Goal: Communication & Community: Ask a question

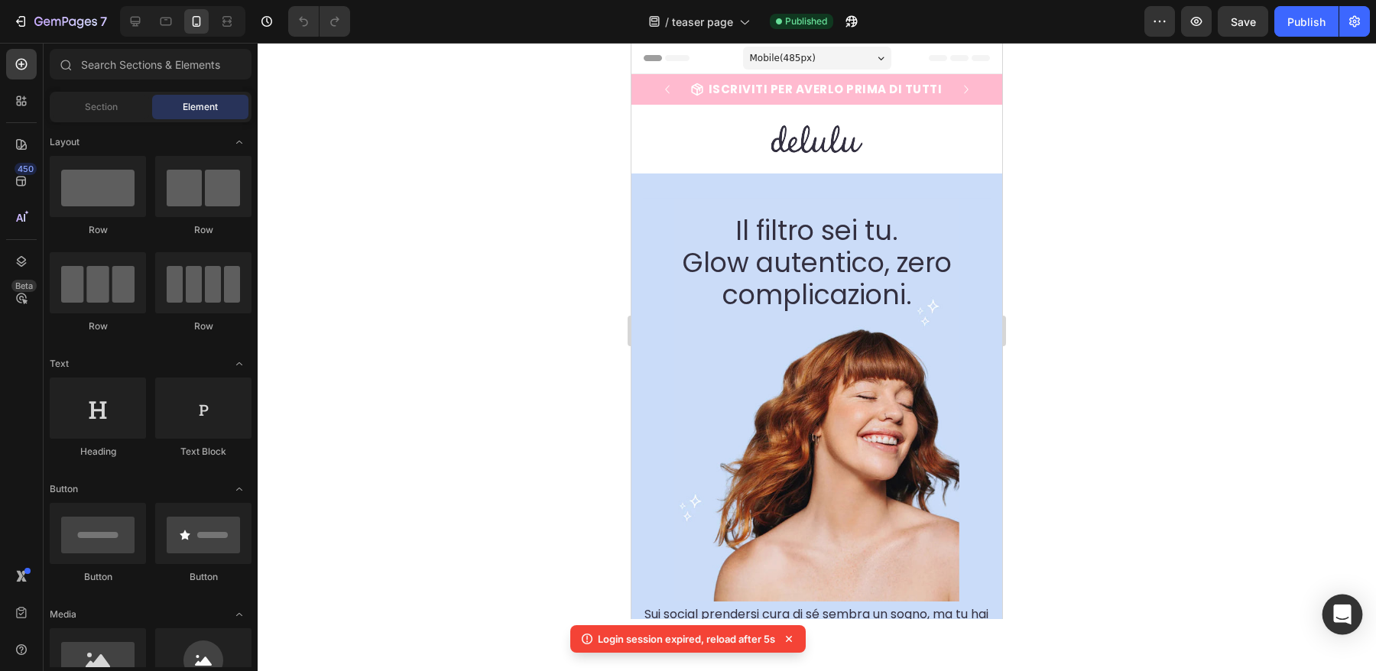
click at [1348, 615] on icon "Open Intercom Messenger" at bounding box center [1342, 615] width 18 height 20
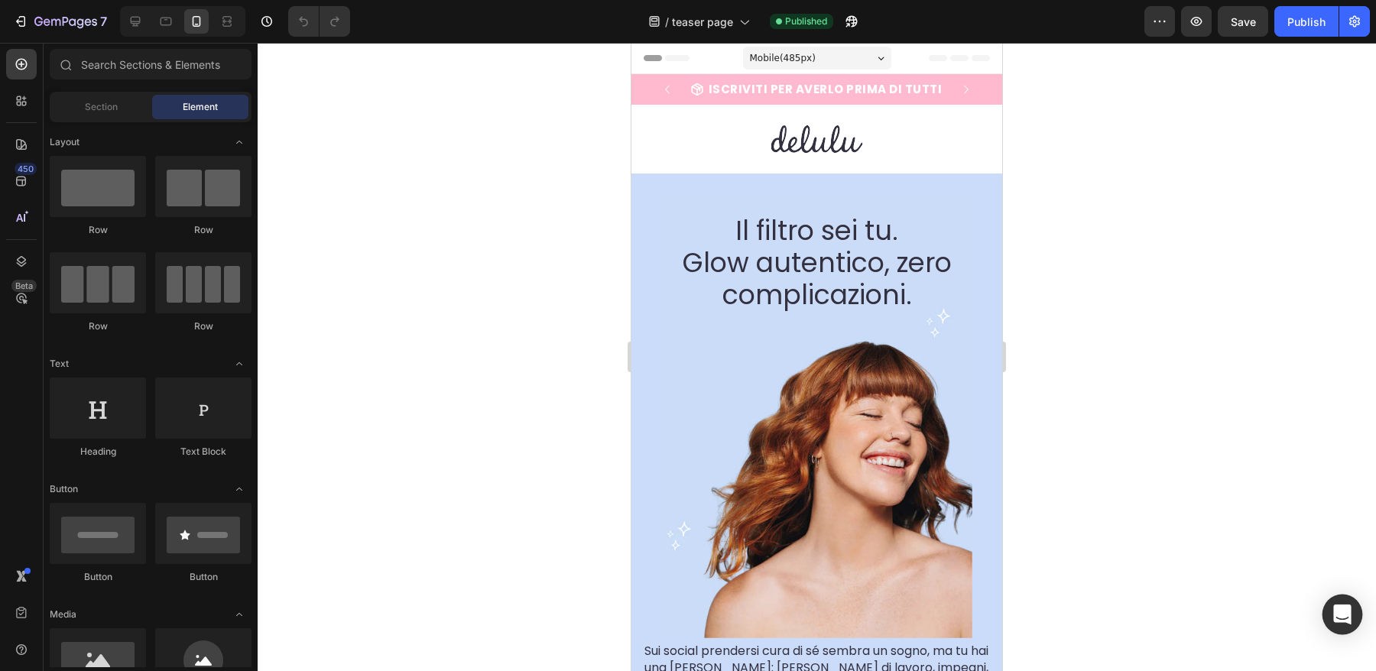
click at [1343, 603] on div "Open Intercom Messenger" at bounding box center [1342, 615] width 41 height 41
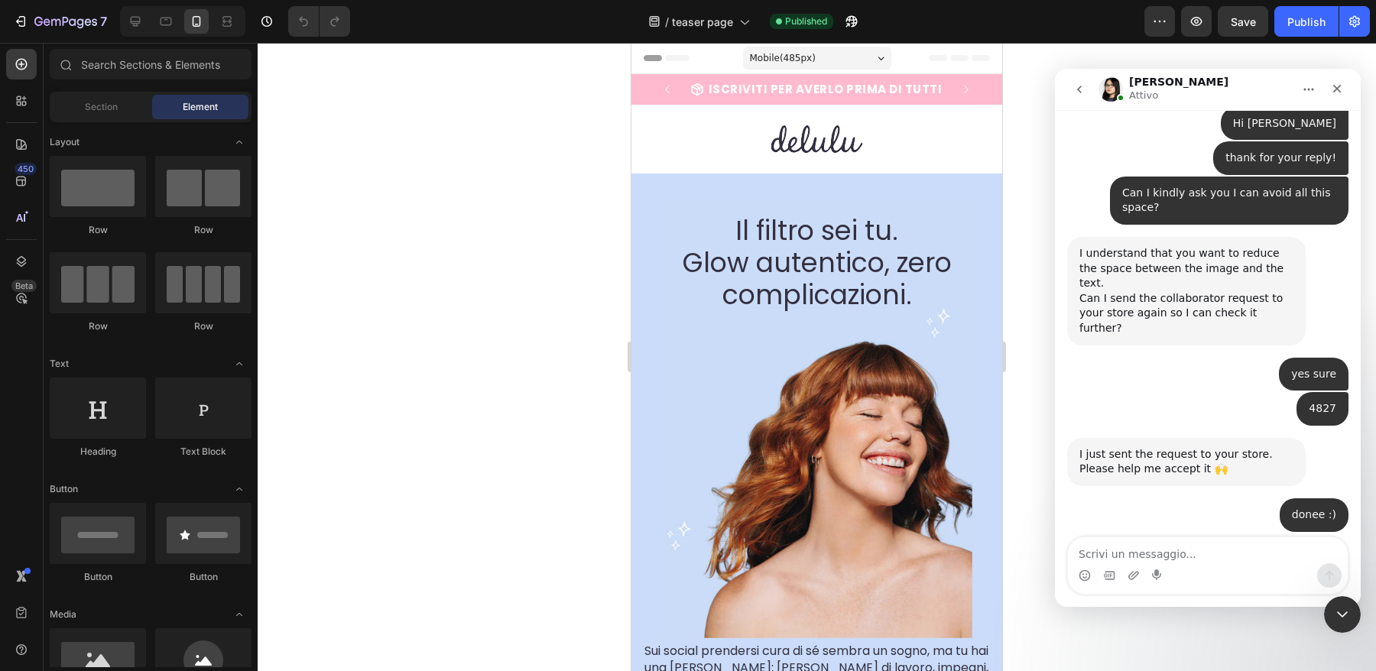
scroll to position [8570, 0]
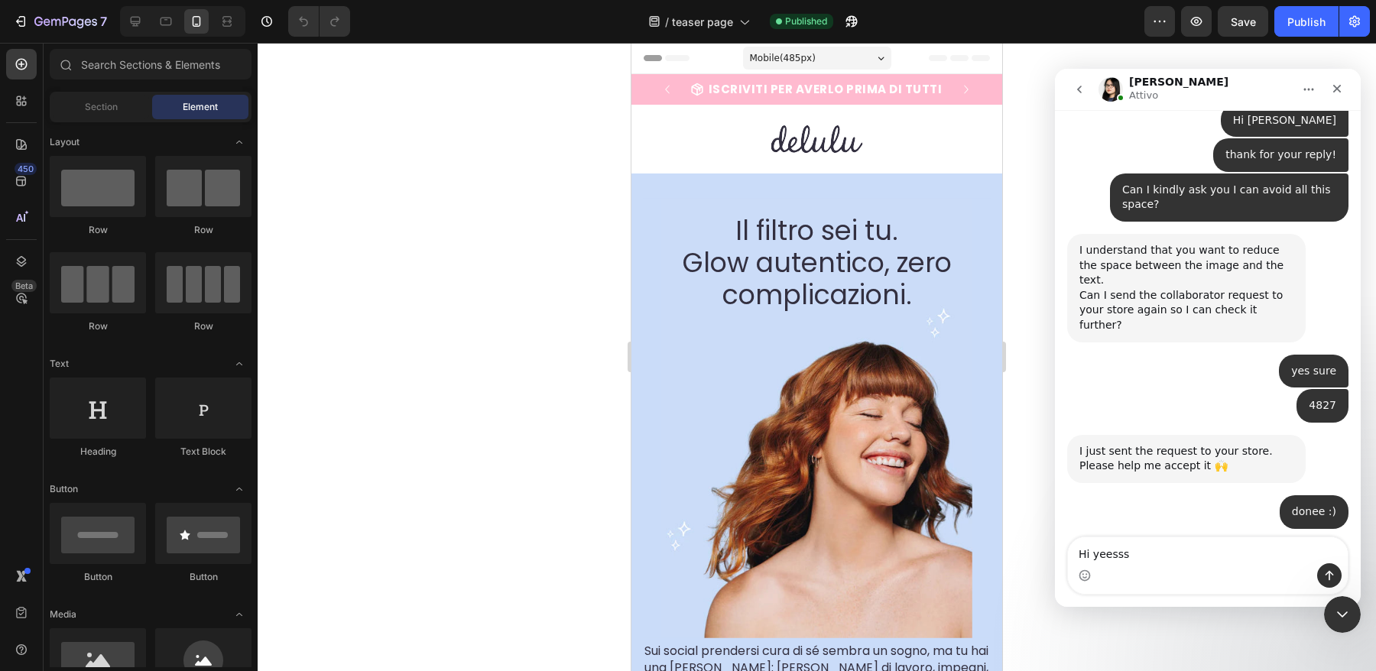
type textarea "Hi yeessss"
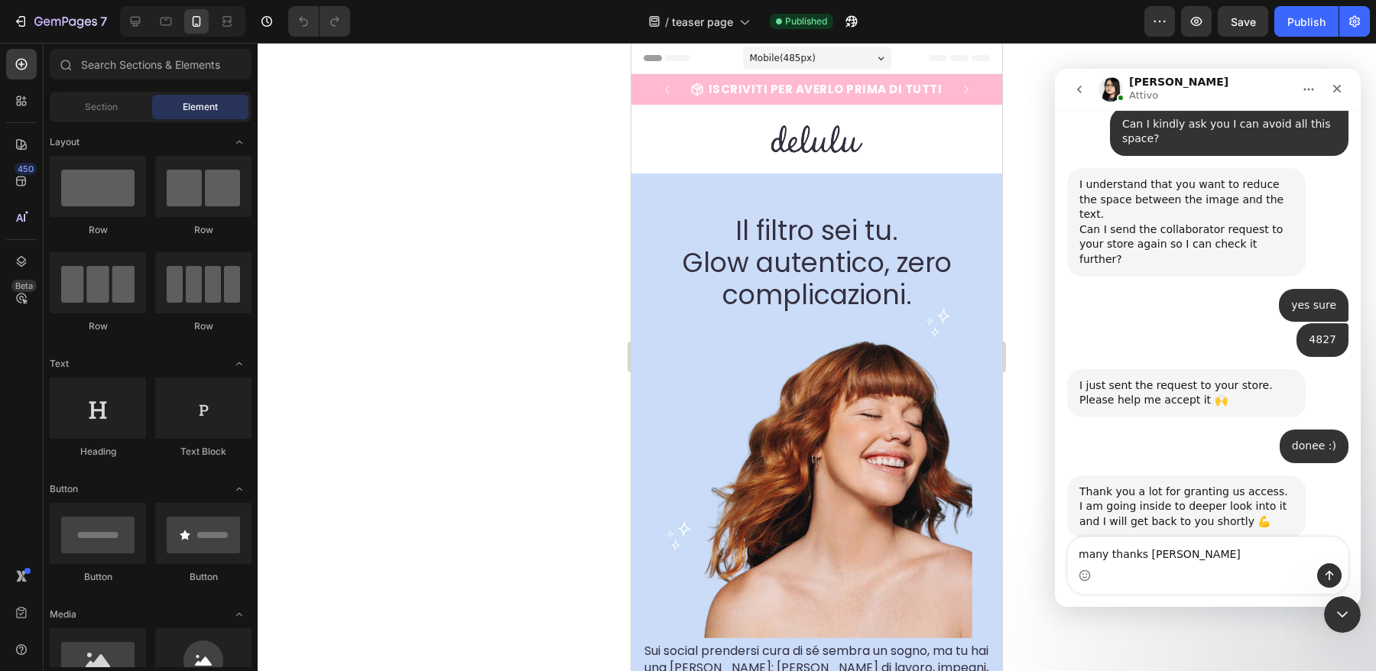
type textarea "many thanks [PERSON_NAME]"
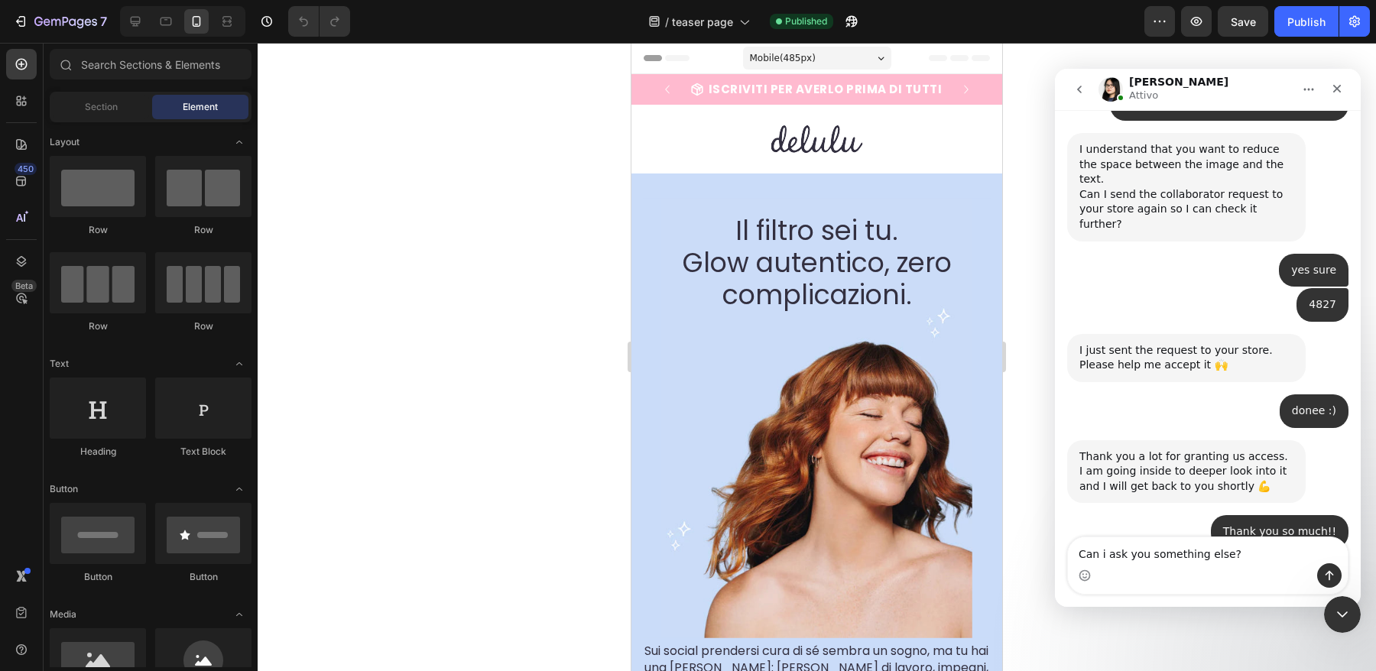
click at [1107, 550] on textarea "Can i ask you something else?" at bounding box center [1208, 550] width 280 height 26
type textarea "Can I ask you something else?"
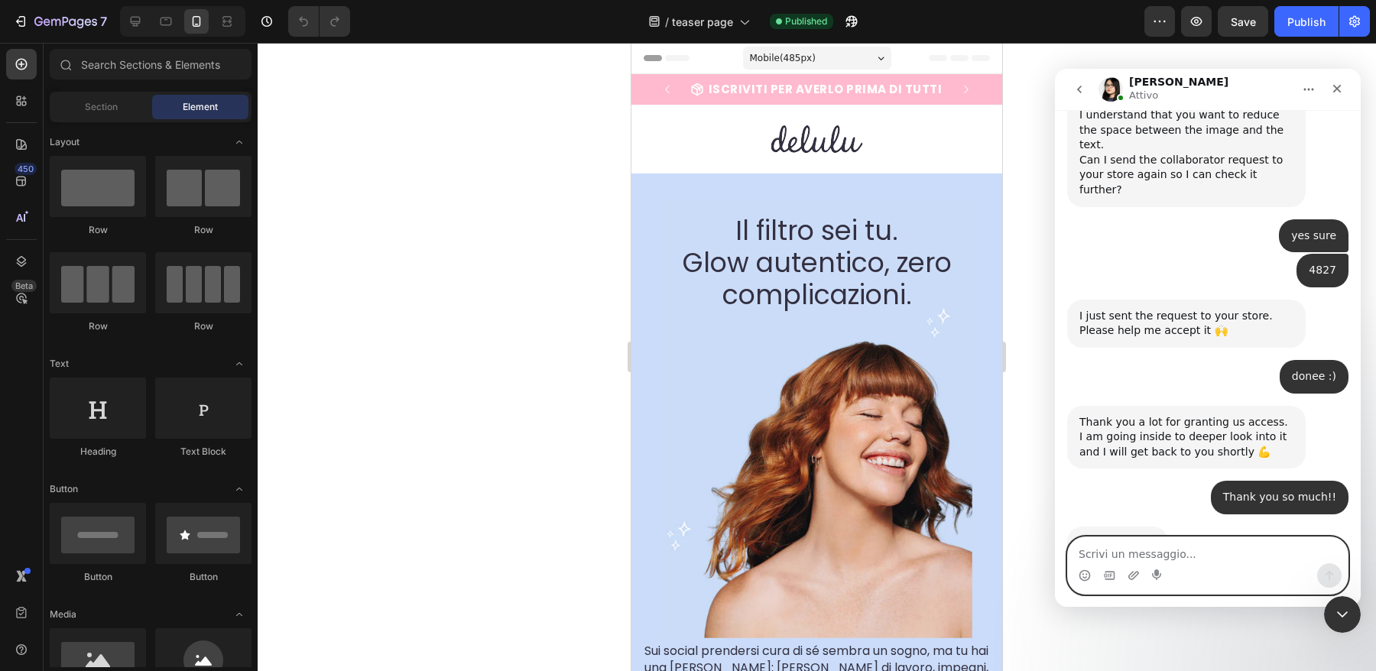
scroll to position [8751, 0]
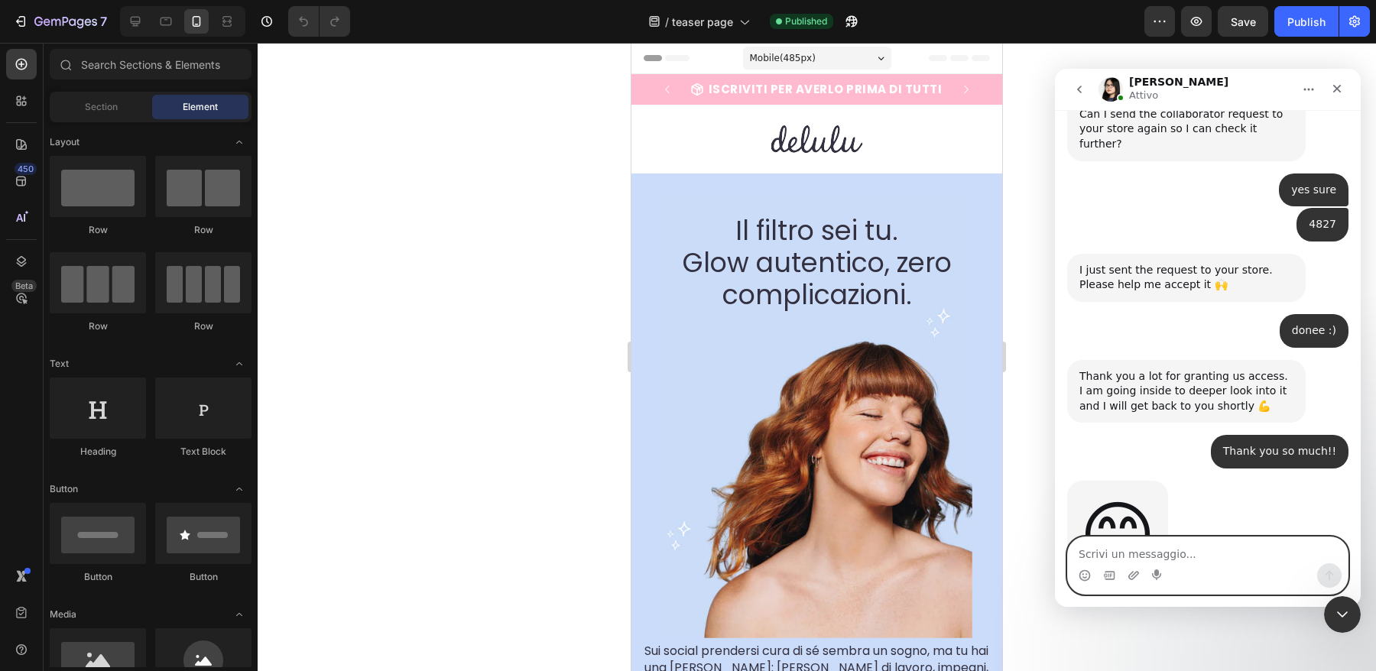
click at [1123, 547] on textarea "Scrivi un messaggio..." at bounding box center [1208, 550] width 280 height 26
paste textarea "Since I need to send specific campaigns to those who sign up using the forms on…"
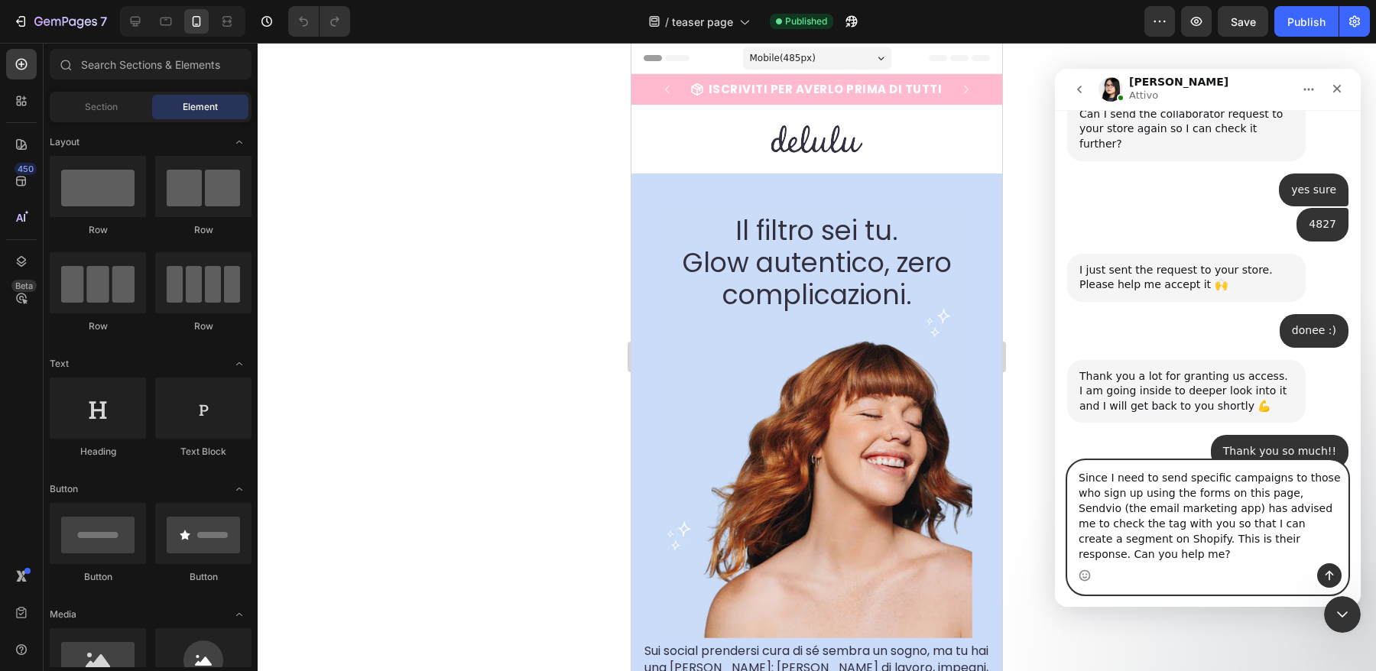
scroll to position [8812, 0]
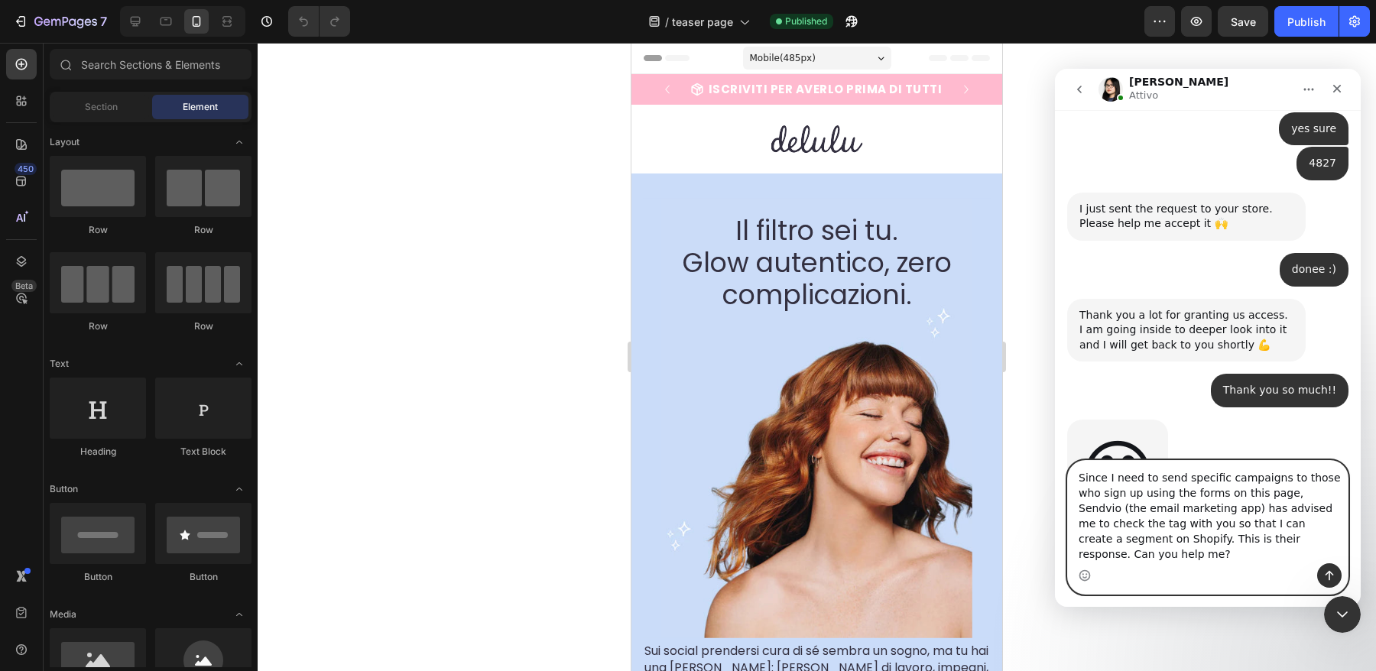
type textarea "Since I need to send specific campaigns to those who sign up using the forms on…"
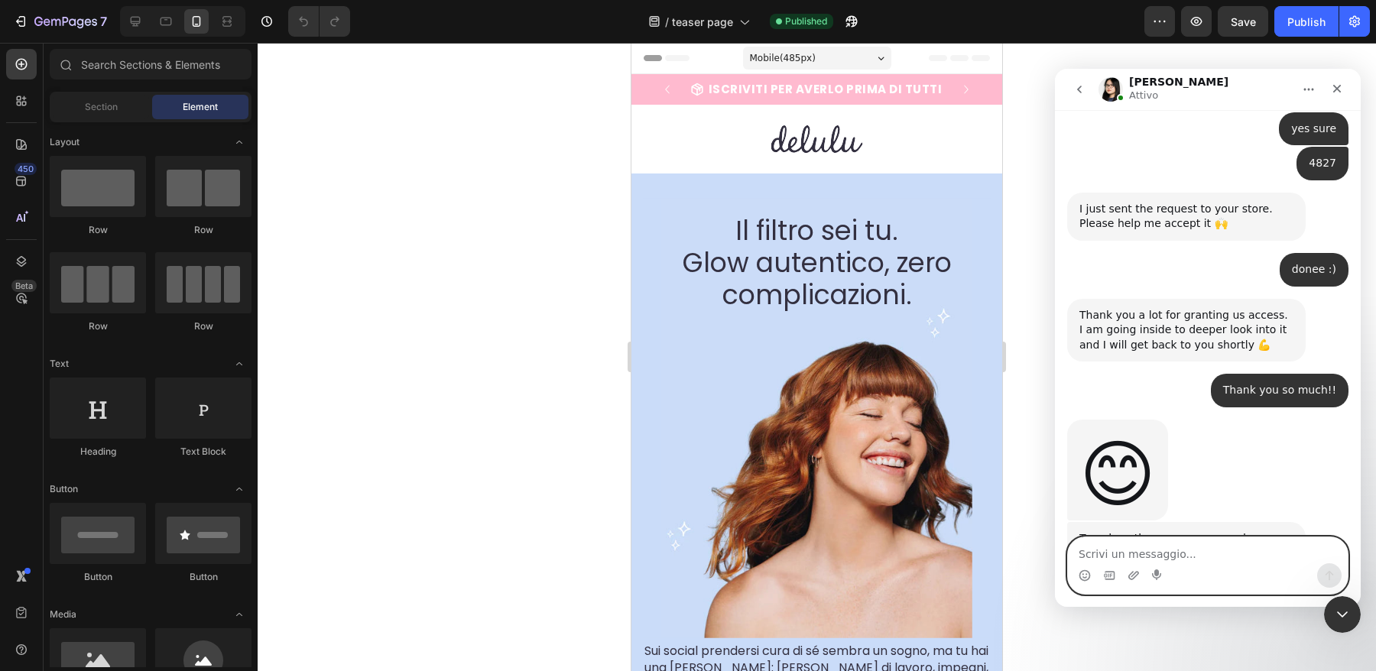
scroll to position [8872, 0]
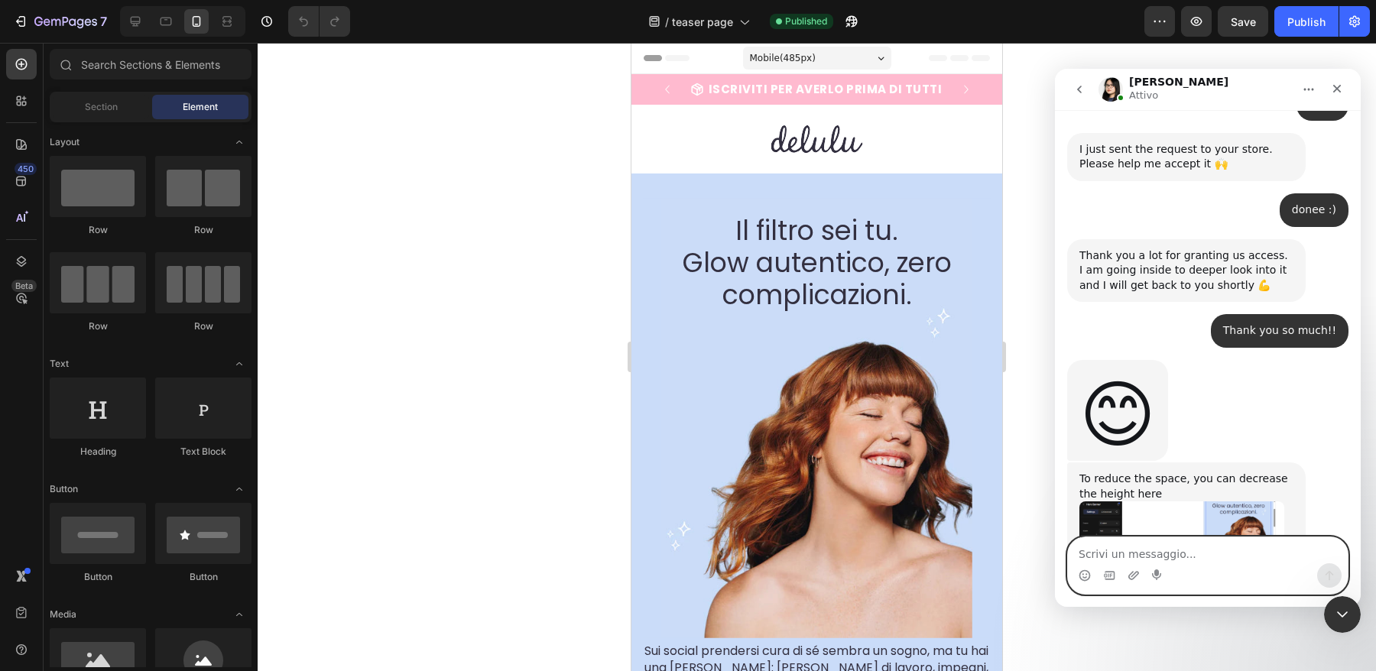
paste textarea "it is important to identify the exact tag that those third-party forms apply to…"
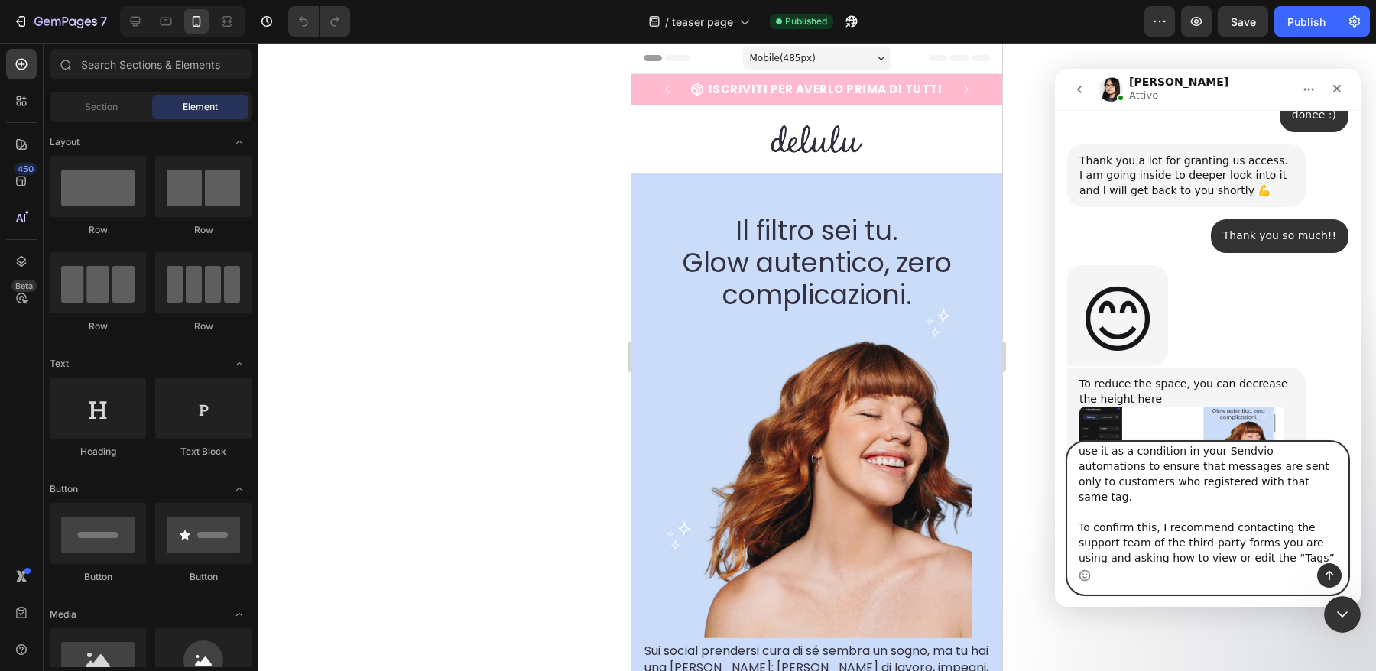
scroll to position [0, 0]
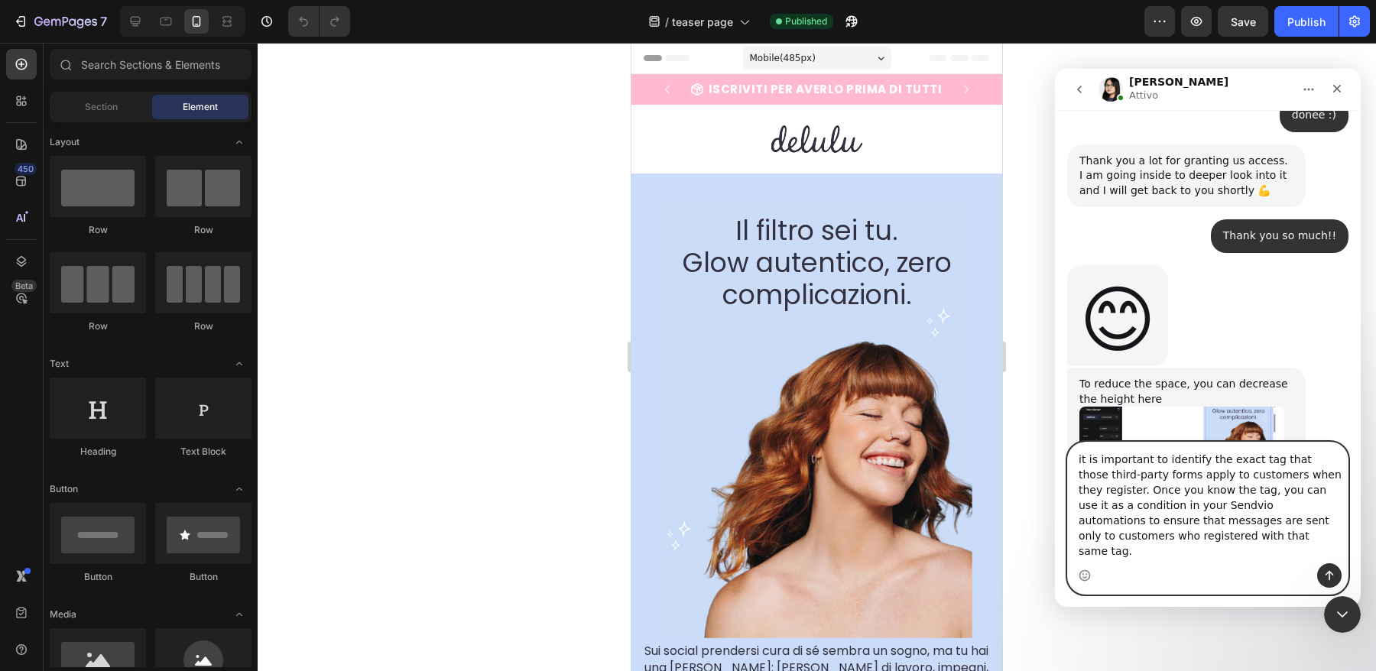
click at [1079, 460] on textarea "it is important to identify the exact tag that those third-party forms apply to…" at bounding box center [1208, 503] width 280 height 121
type textarea ""it is important to identify the exact tag that those third-party forms apply t…"
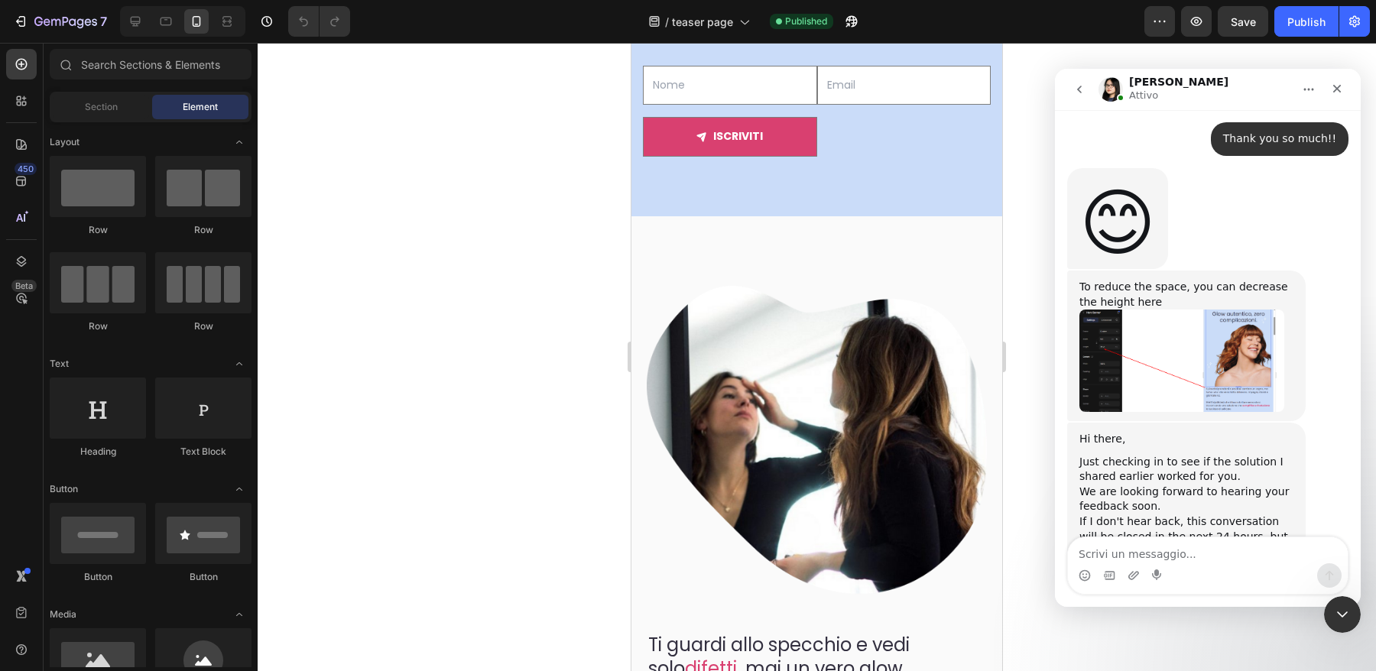
scroll to position [9122, 0]
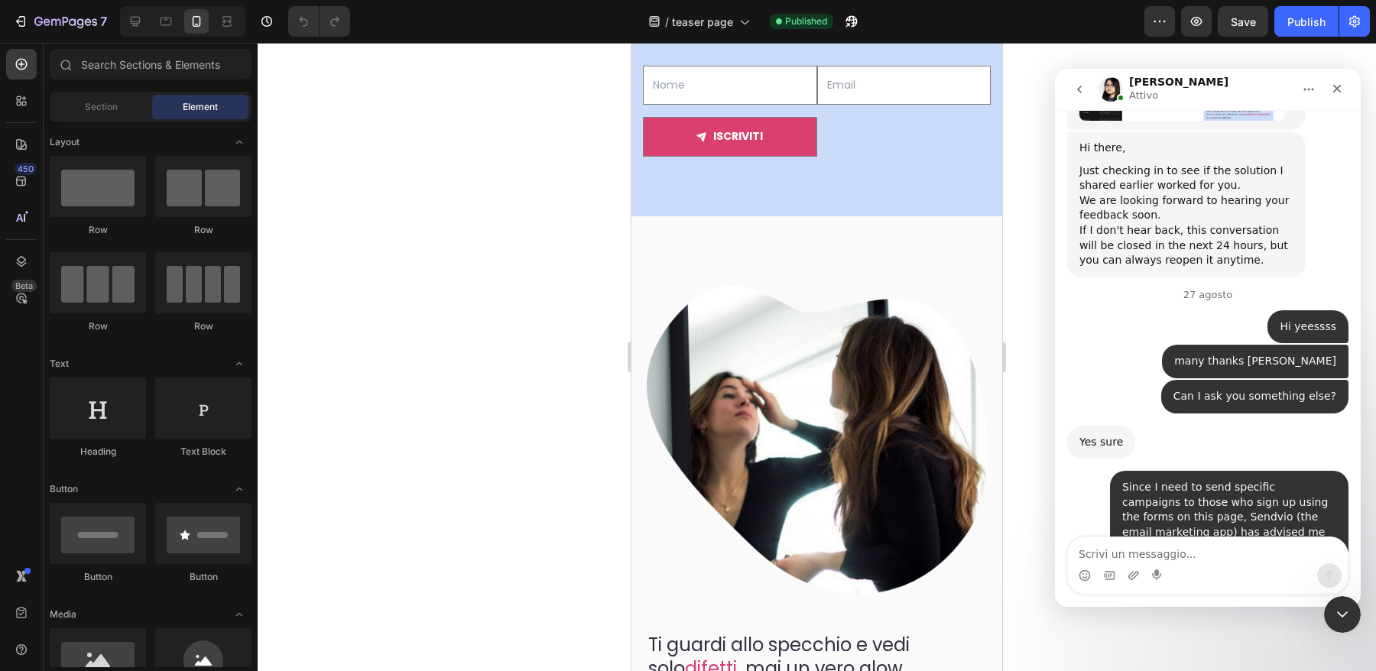
scroll to position [9401, 0]
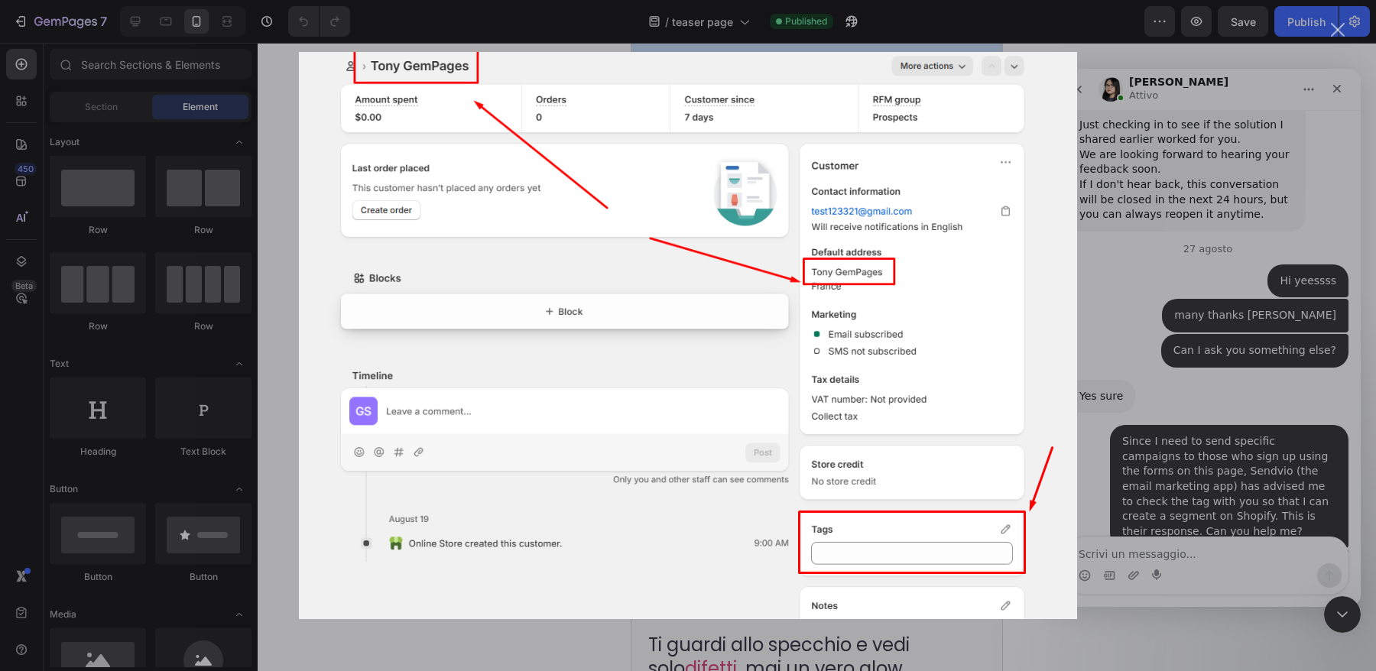
scroll to position [0, 0]
click at [1303, 500] on div "Messenger Intercom" at bounding box center [688, 335] width 1376 height 671
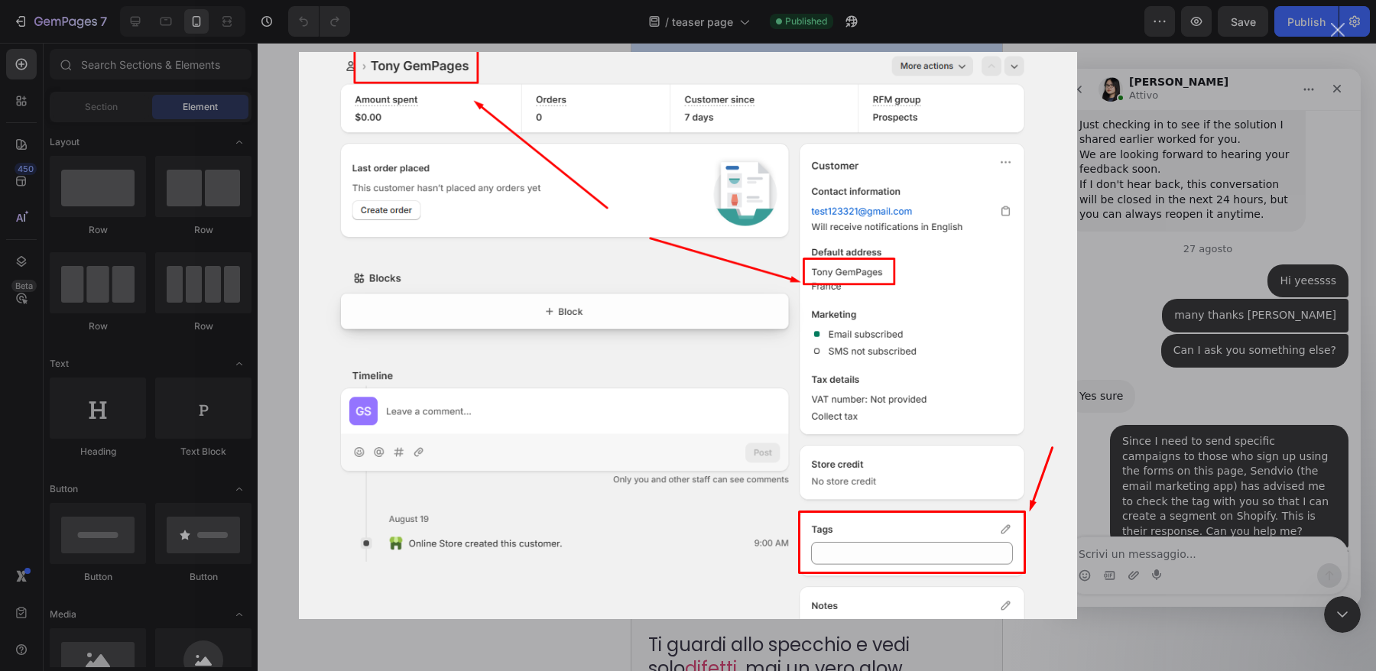
click at [1212, 543] on div "Messenger Intercom" at bounding box center [688, 335] width 1376 height 671
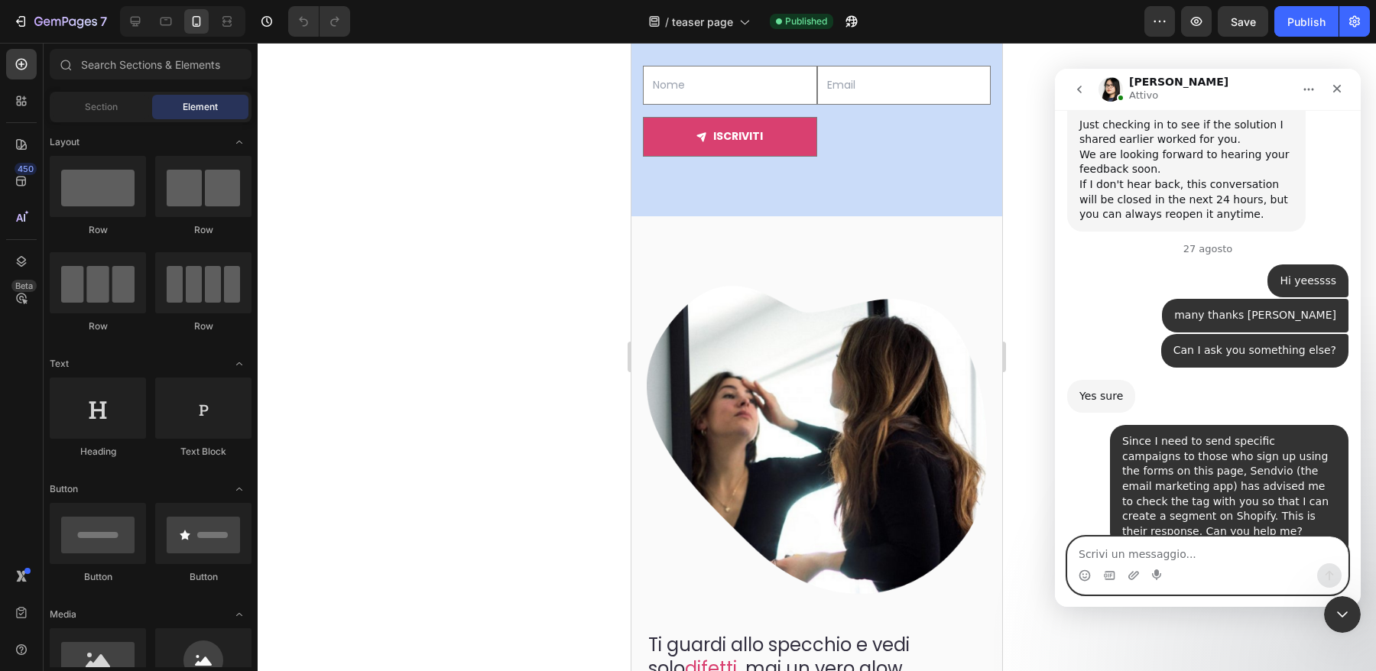
click at [1278, 547] on textarea "Scrivi un messaggio..." at bounding box center [1208, 550] width 280 height 26
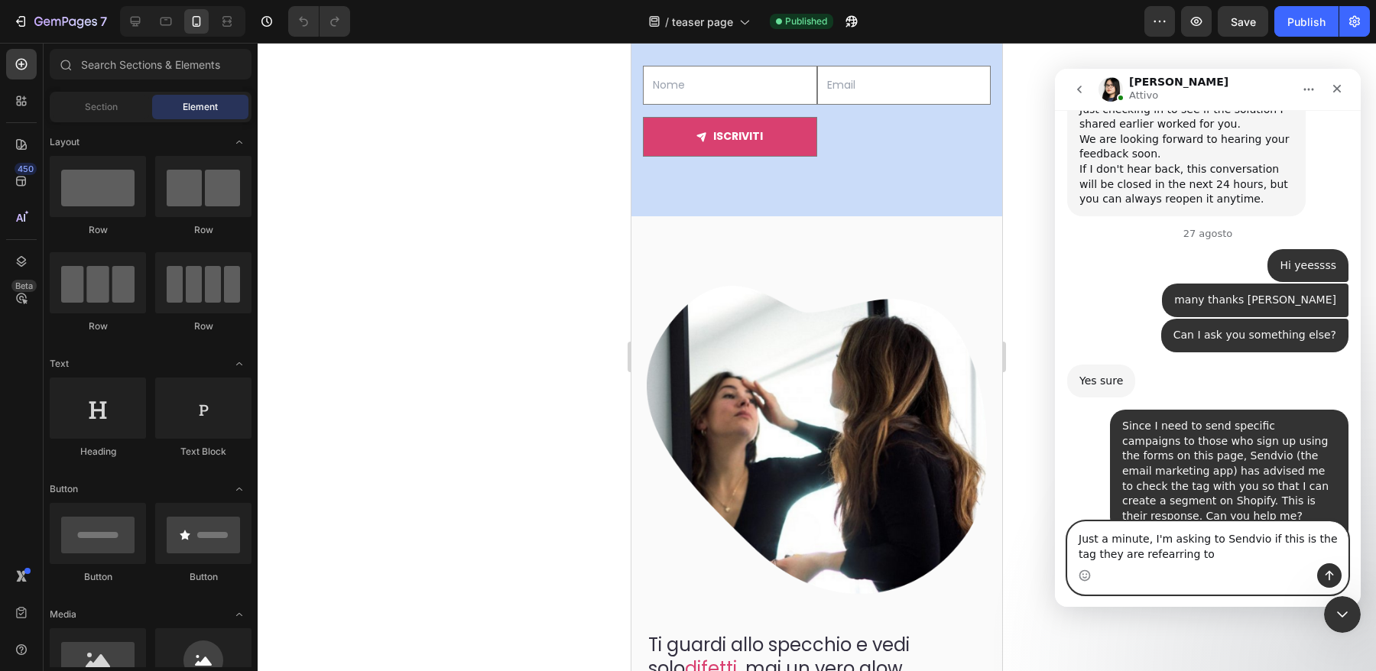
click at [1135, 556] on textarea "Just a minute, I'm asking to Sendvio if this is the tag they are refearring to" at bounding box center [1208, 542] width 280 height 41
type textarea "Just a minute, I'm asking to Sendvio if this is the tag they are referring to"
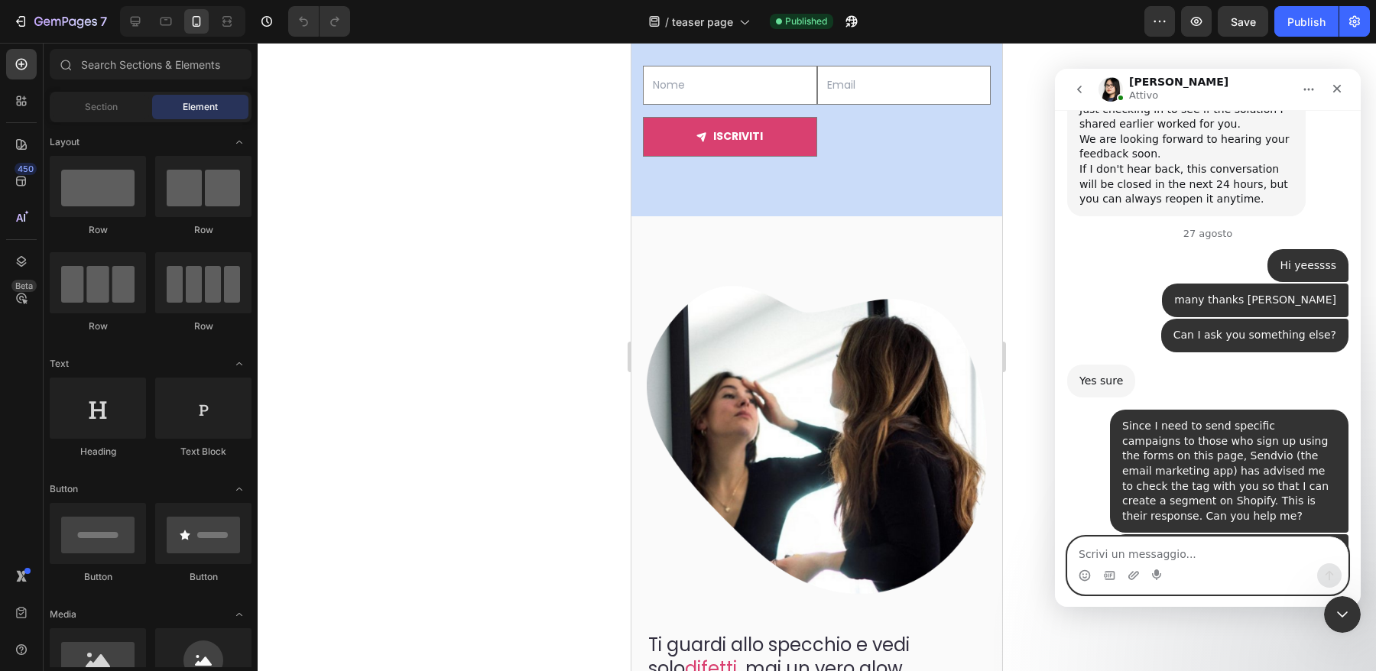
scroll to position [9461, 0]
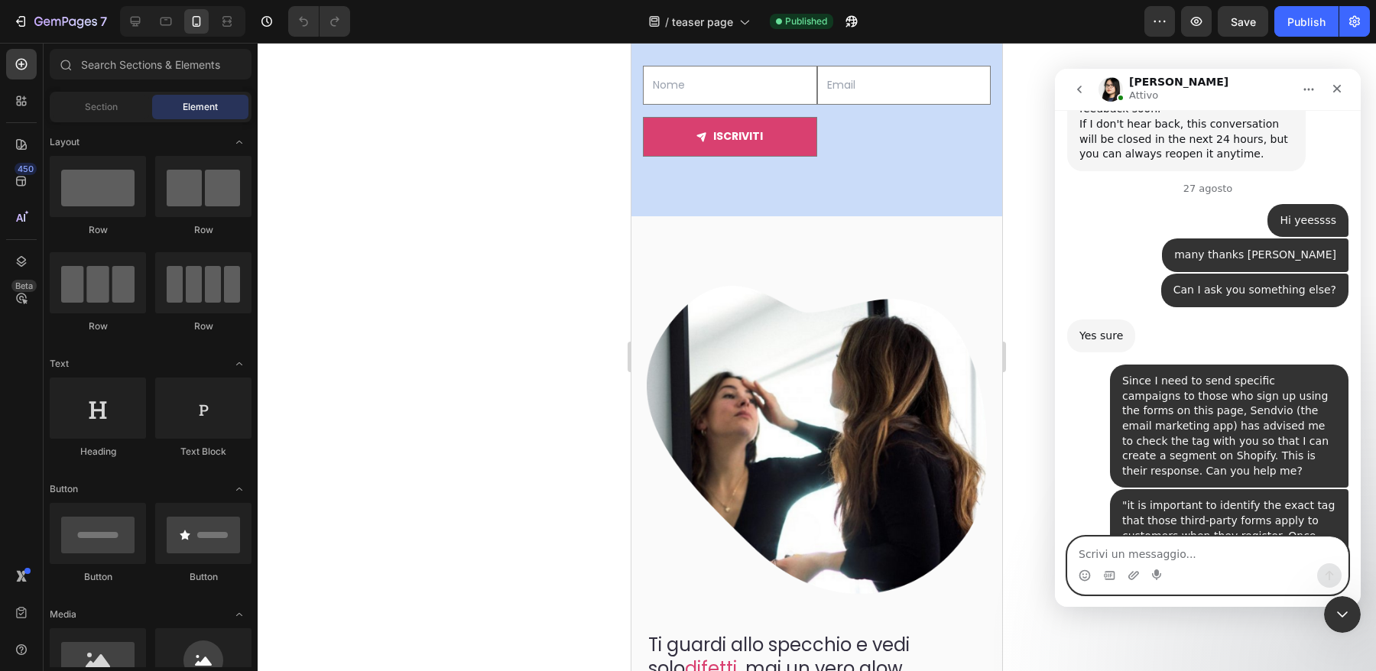
paste textarea "I"
click at [1115, 553] on textarea "Scrivi un messaggio..." at bounding box center [1208, 550] width 280 height 26
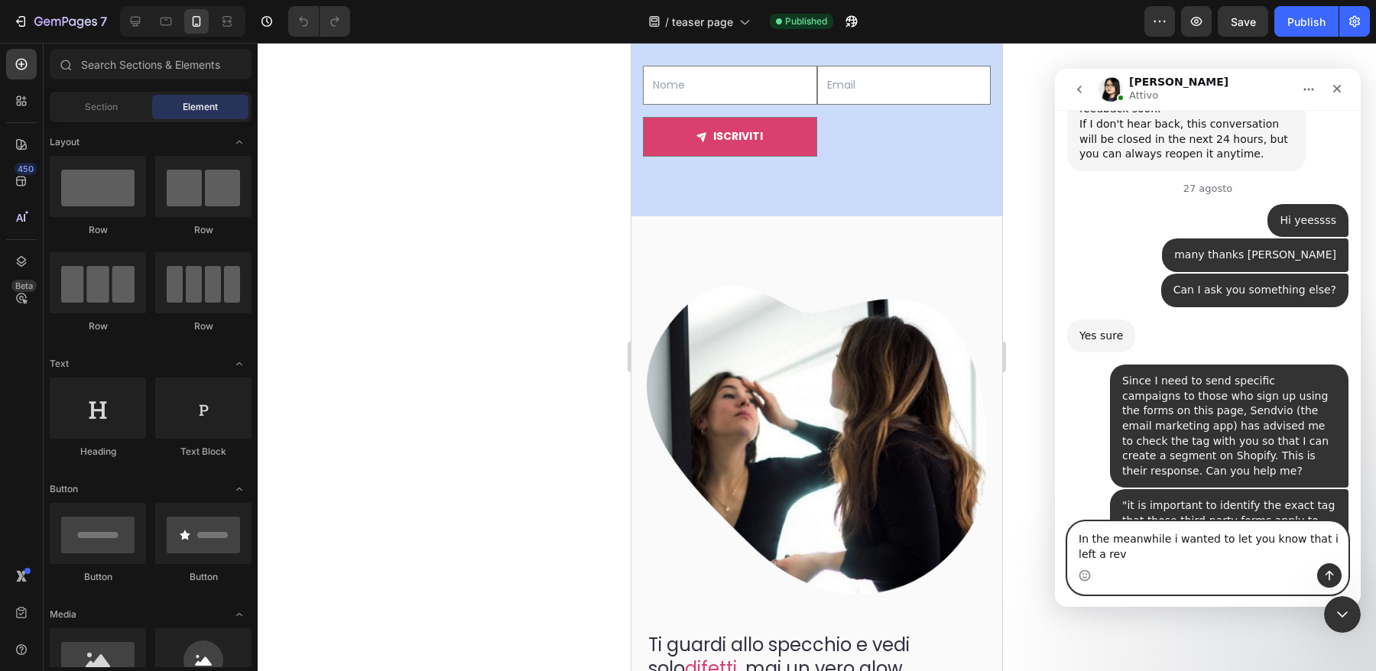
scroll to position [9476, 0]
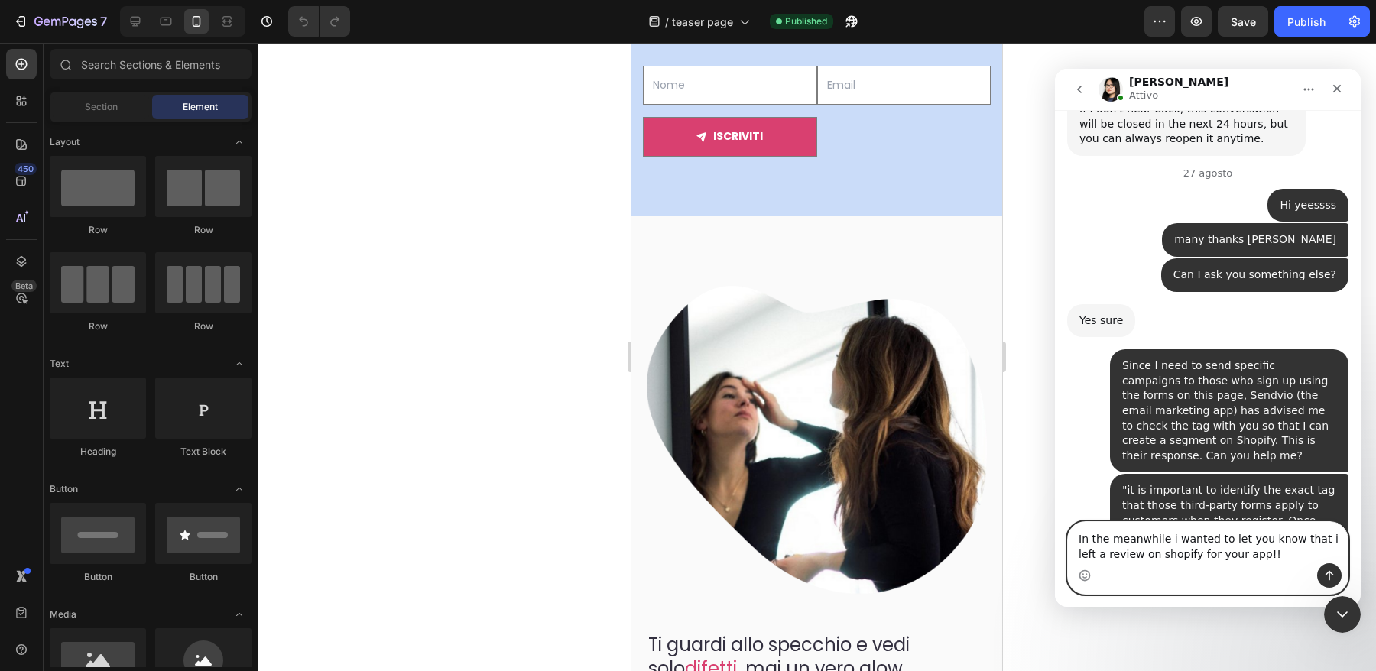
type textarea "In the meanwhile i wanted to let you know that i left a review on shopify for y…"
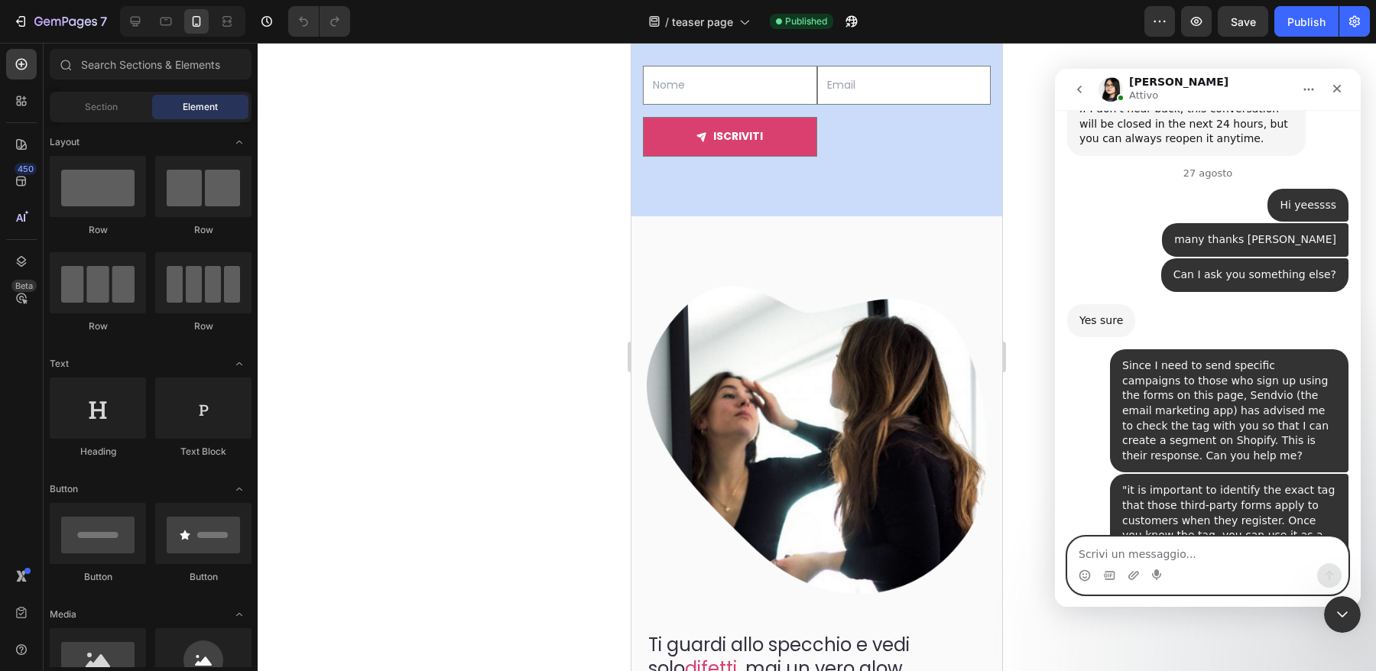
scroll to position [9511, 0]
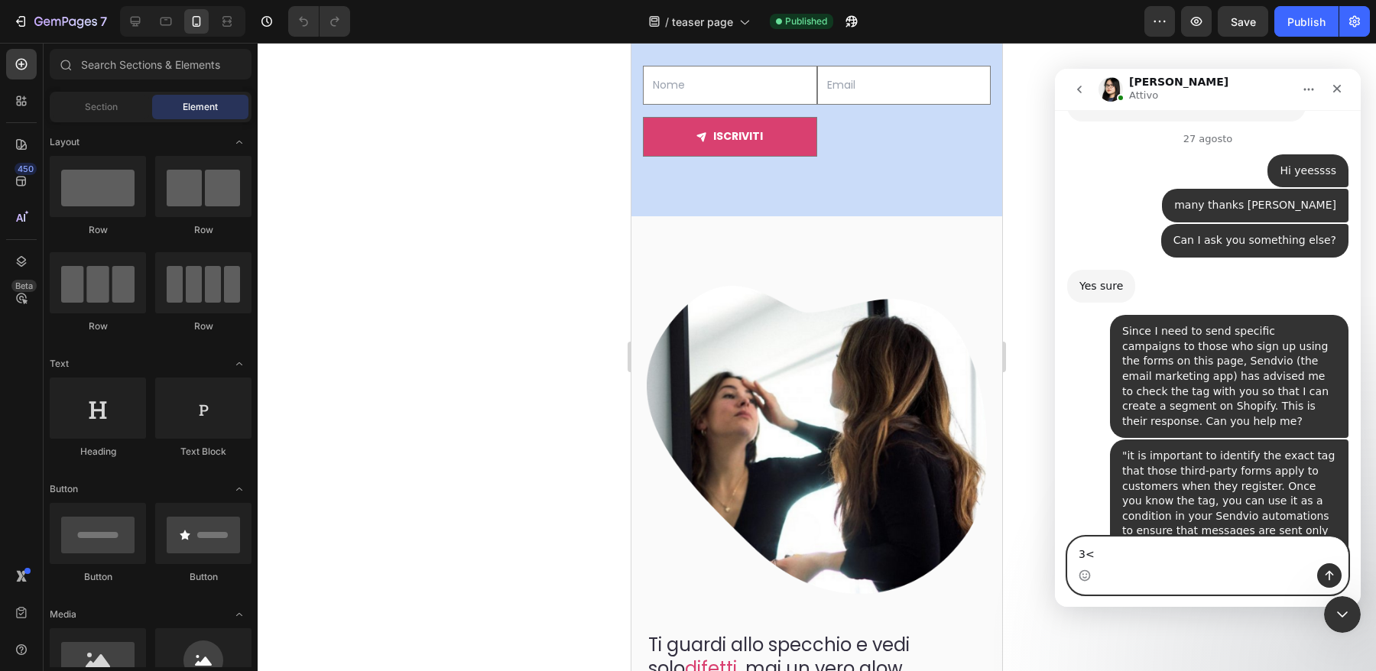
type textarea "3"
type textarea "<"
type textarea ":D"
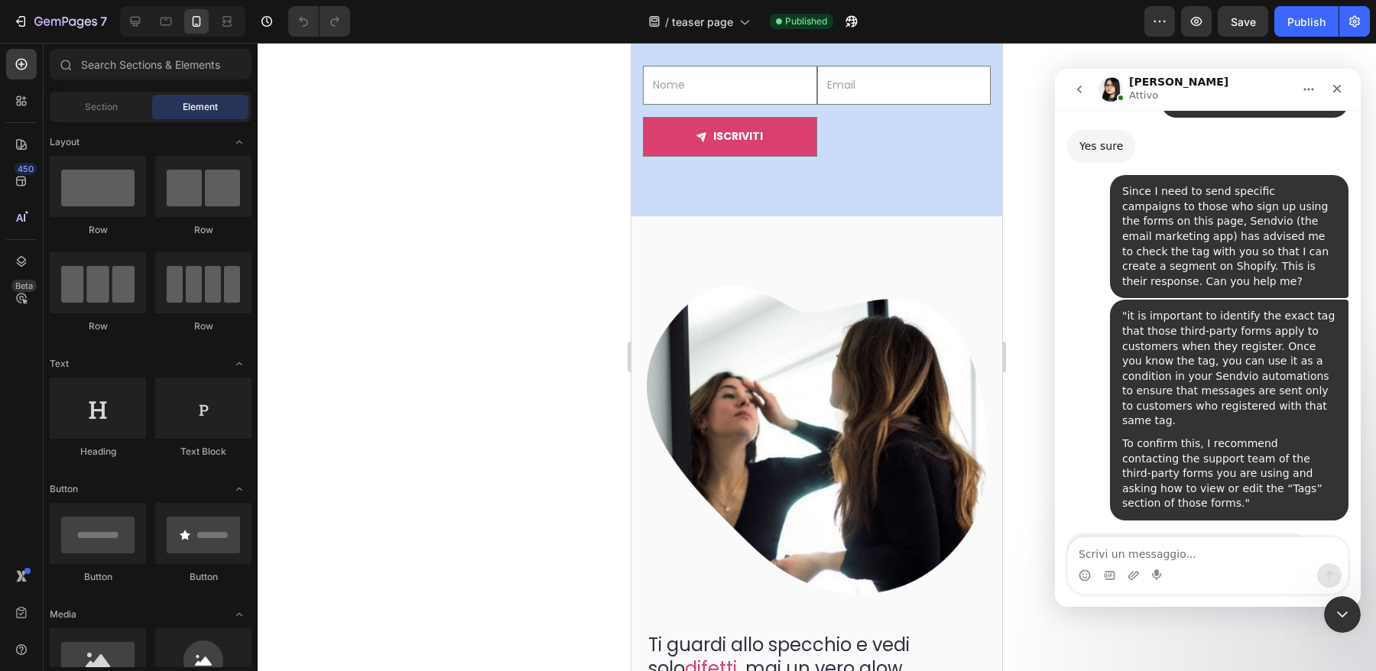
scroll to position [9656, 0]
